Goal: Task Accomplishment & Management: Manage account settings

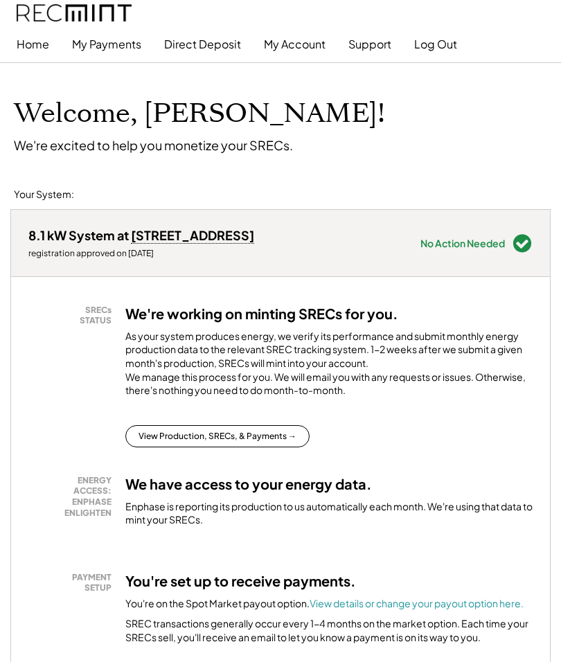
click at [220, 44] on button "Direct Deposit" at bounding box center [202, 44] width 77 height 28
